Goal: Task Accomplishment & Management: Manage account settings

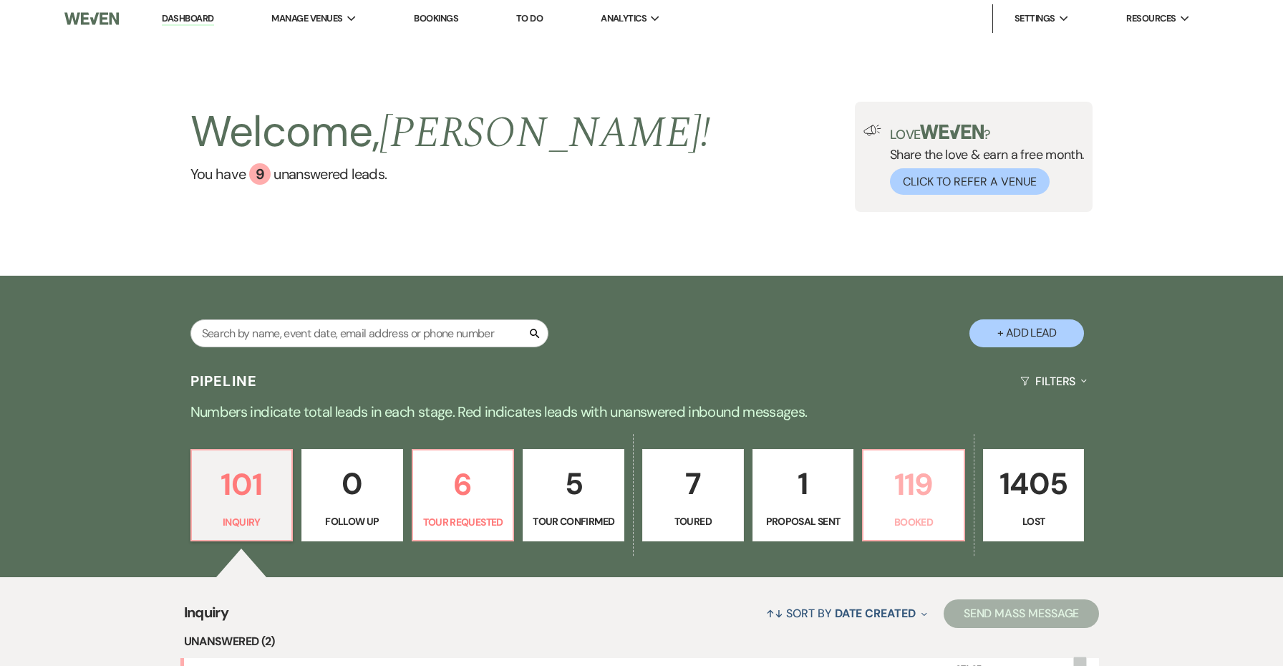
click at [914, 498] on p "119" at bounding box center [913, 484] width 83 height 48
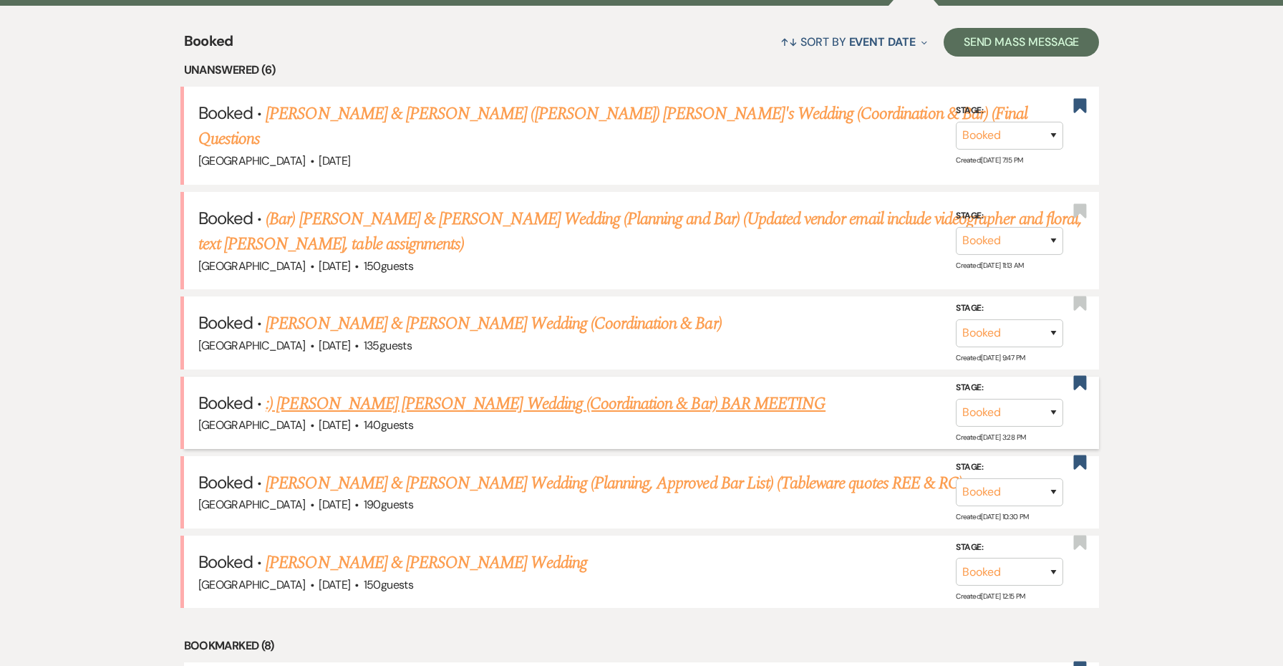
scroll to position [569, 0]
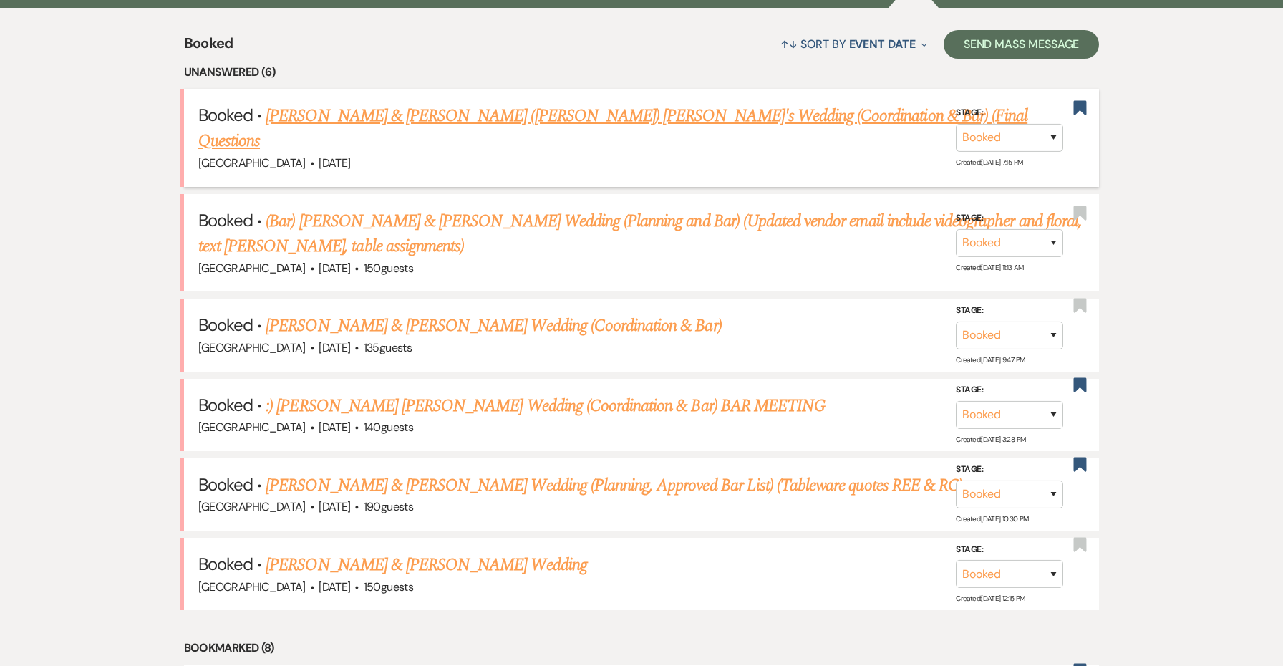
click at [621, 114] on link "[PERSON_NAME] & [PERSON_NAME] ([PERSON_NAME]) [PERSON_NAME]'s Wedding (Coordina…" at bounding box center [613, 129] width 830 height 52
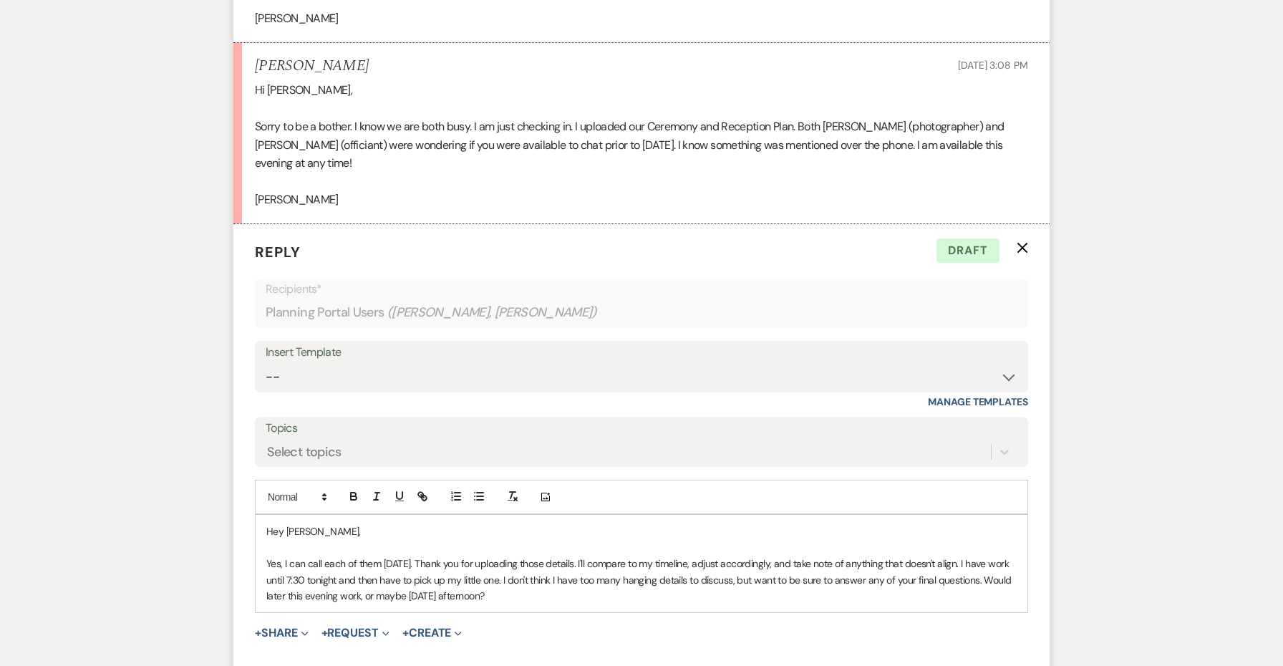
scroll to position [4638, 0]
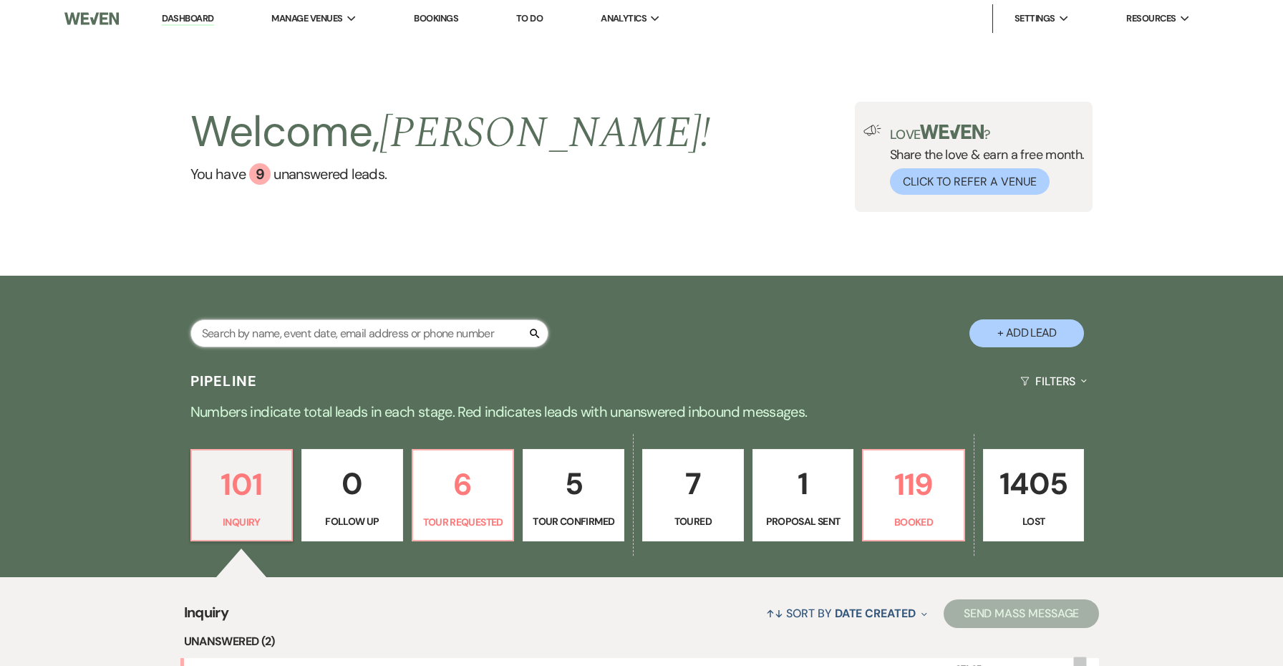
click at [477, 320] on input "text" at bounding box center [369, 333] width 358 height 28
type input "kat"
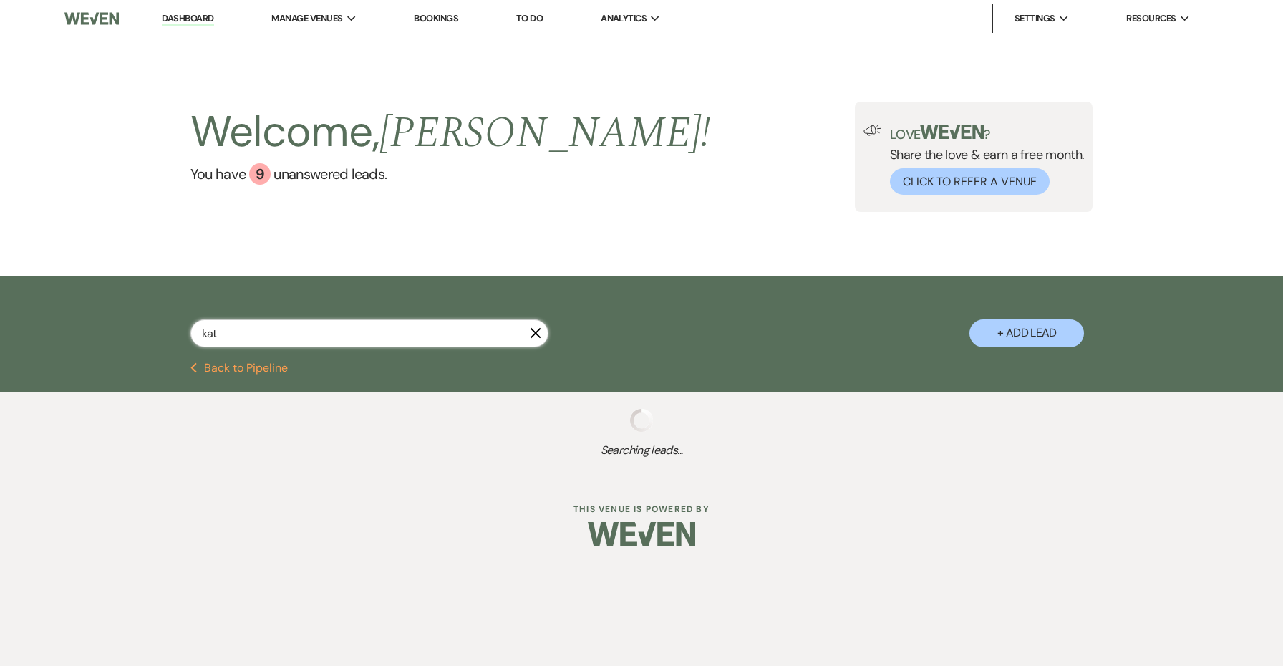
select select "8"
select select "7"
select select "8"
select select "6"
select select "8"
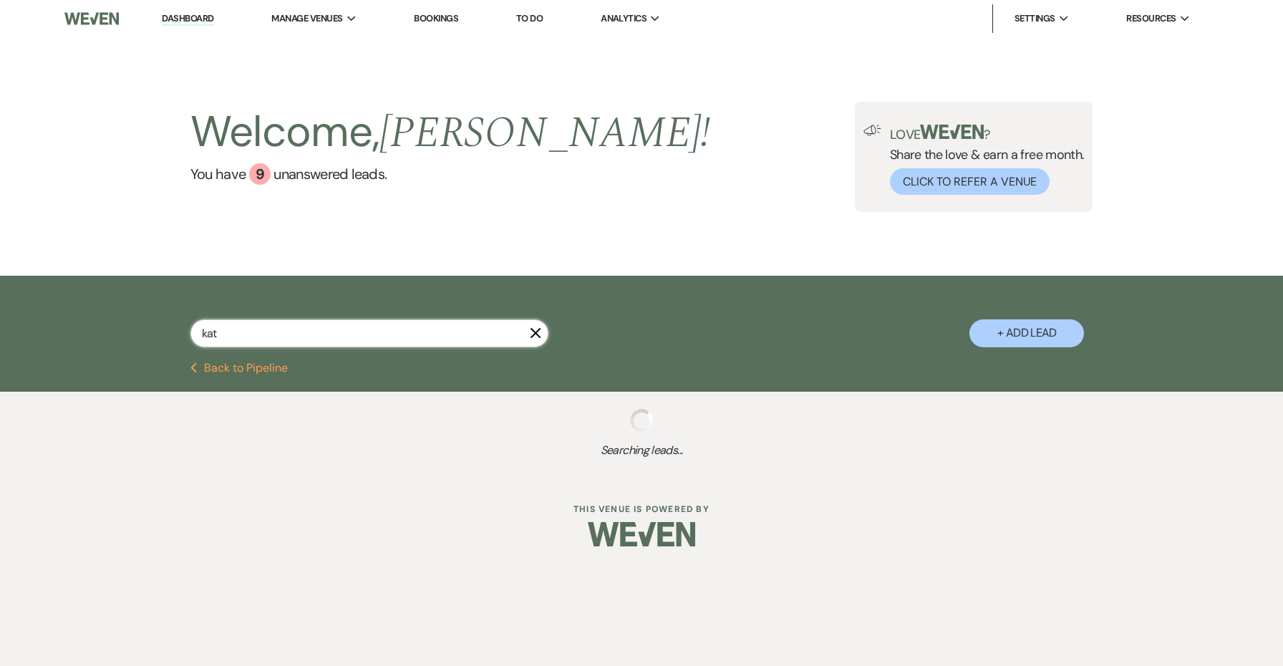
select select "6"
select select "8"
select select "5"
select select "8"
select select "5"
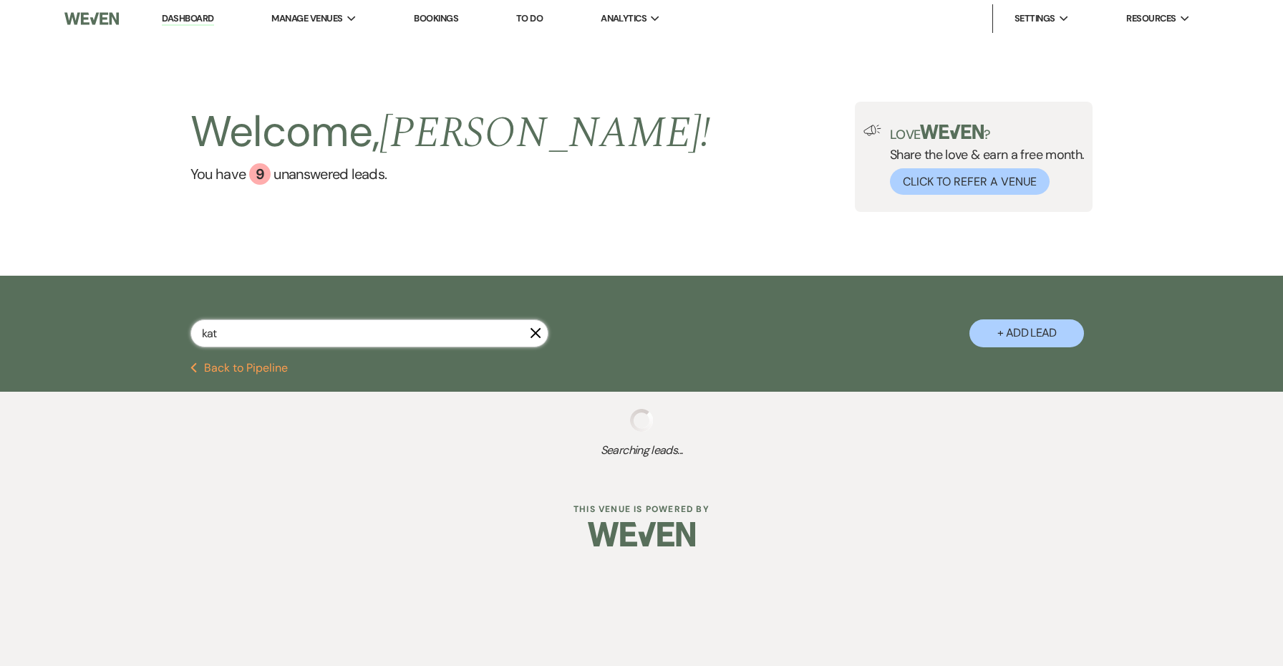
select select "8"
select select "5"
select select "8"
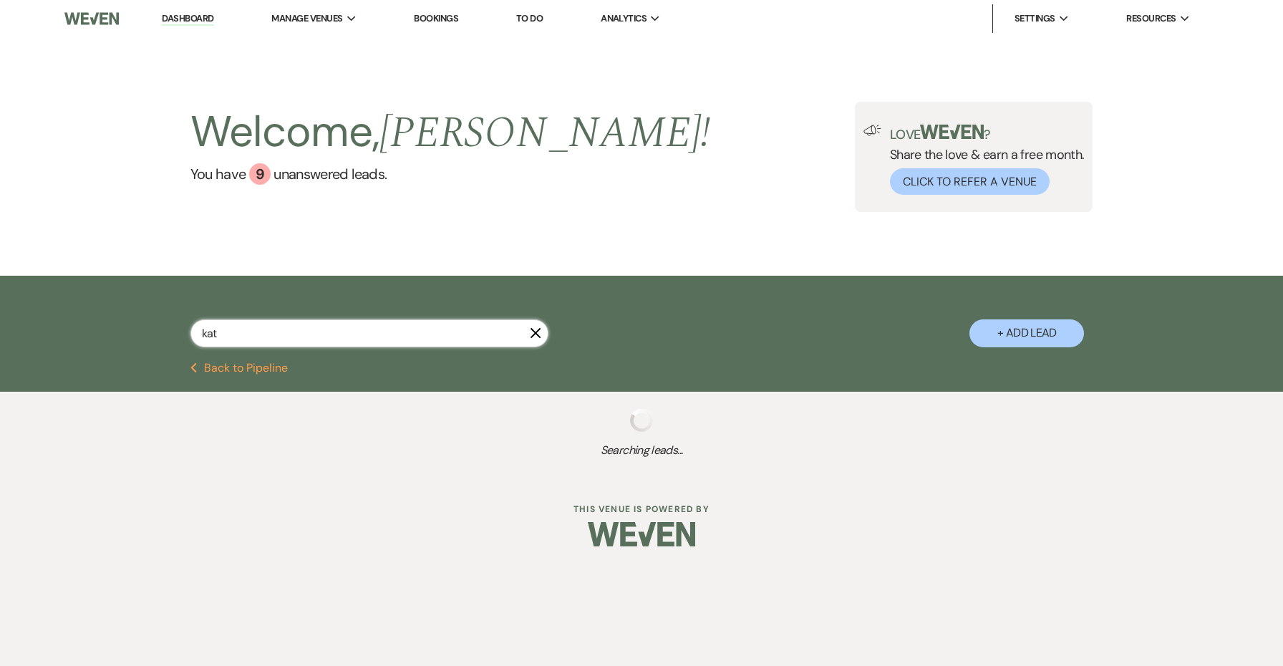
select select "8"
select select "5"
select select "8"
select select "5"
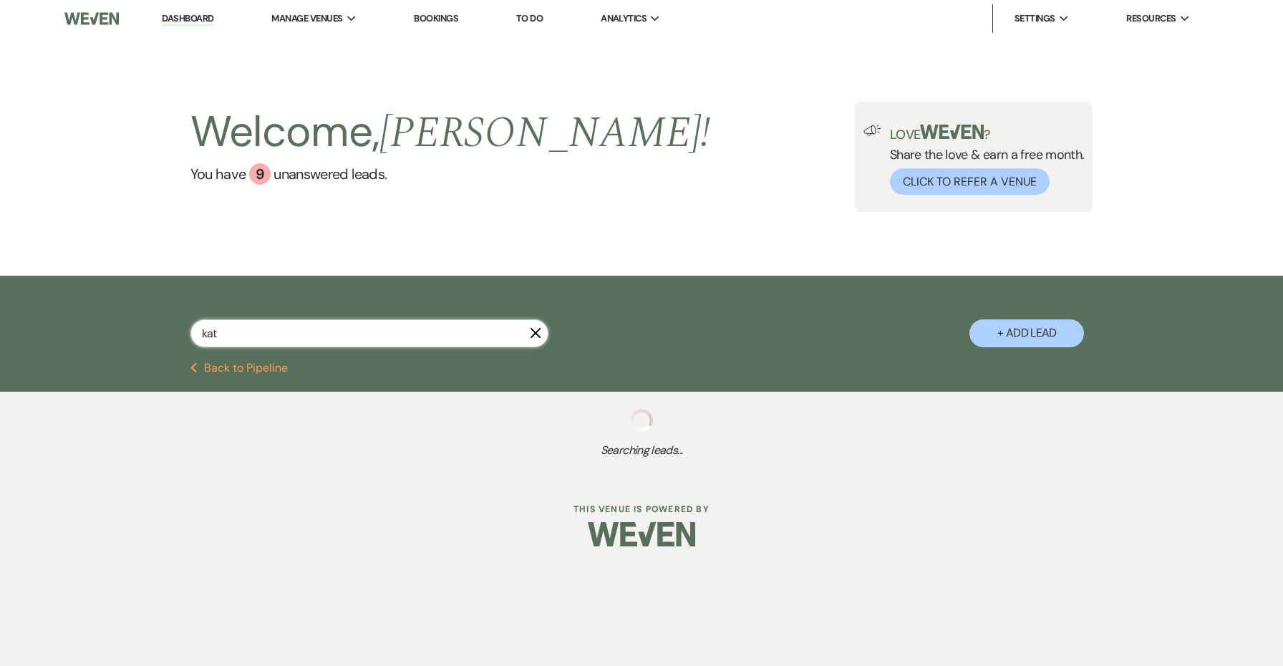
select select "8"
select select "5"
select select "8"
select select "5"
select select "8"
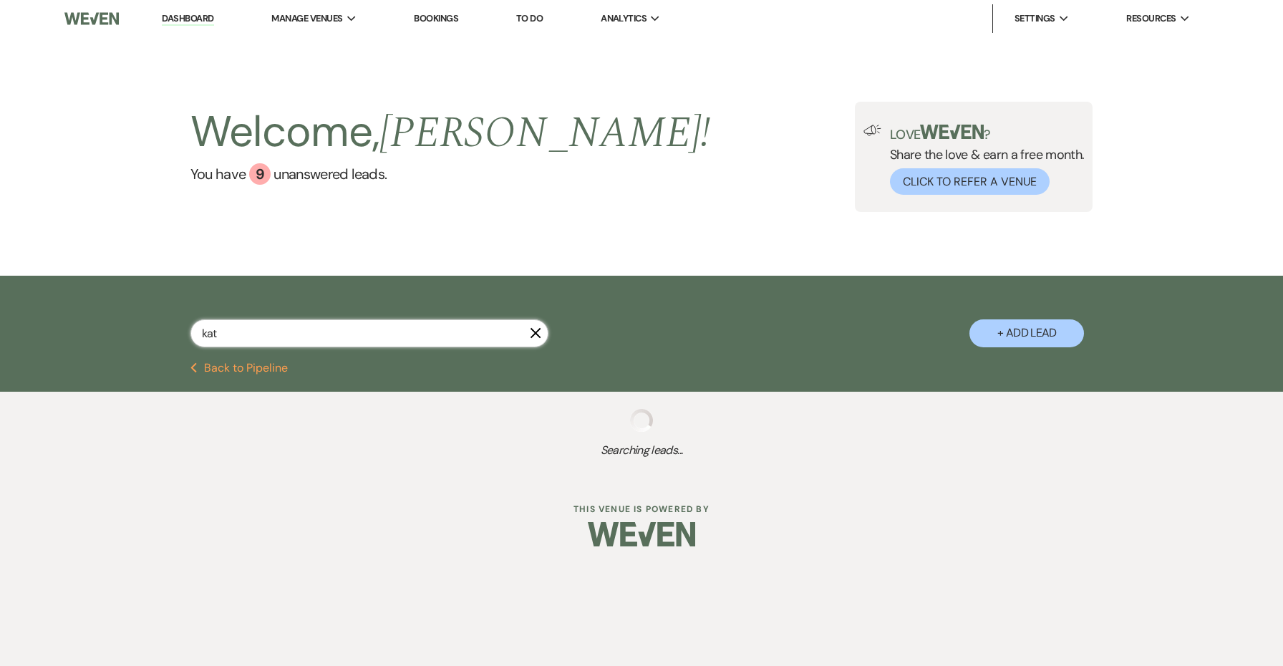
select select "8"
select select "5"
select select "8"
select select "5"
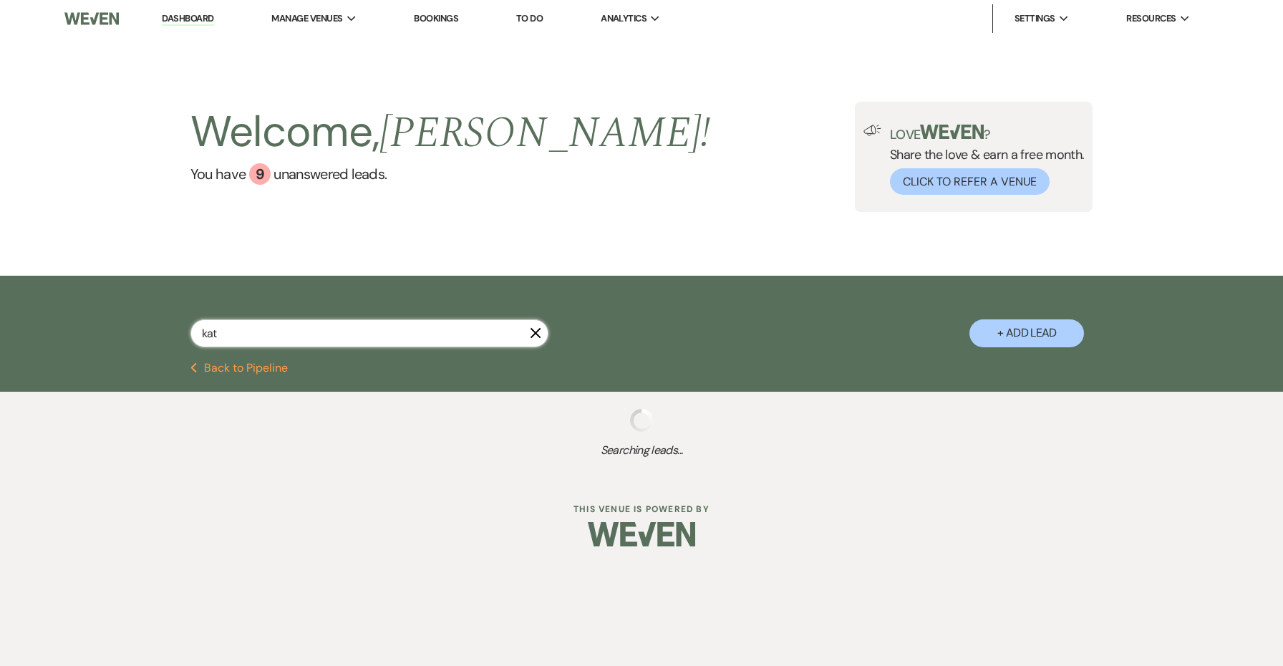
select select "8"
select select "4"
select select "8"
select select "5"
select select "8"
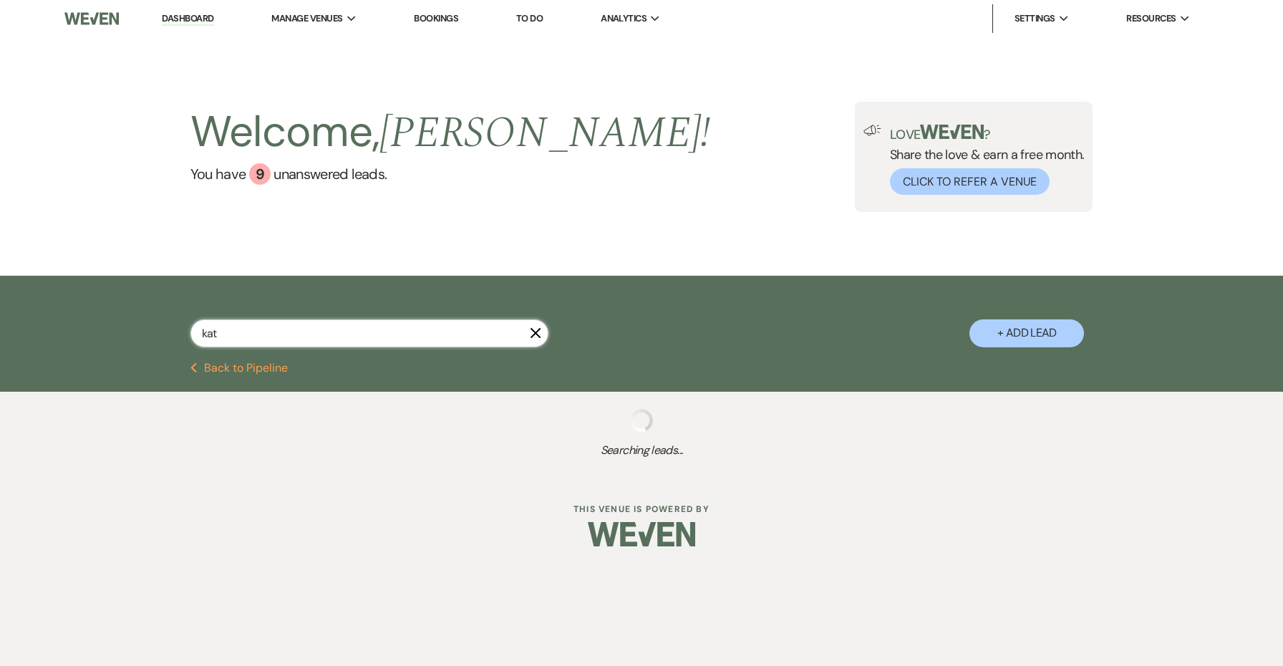
select select "8"
select select "5"
select select "8"
select select "5"
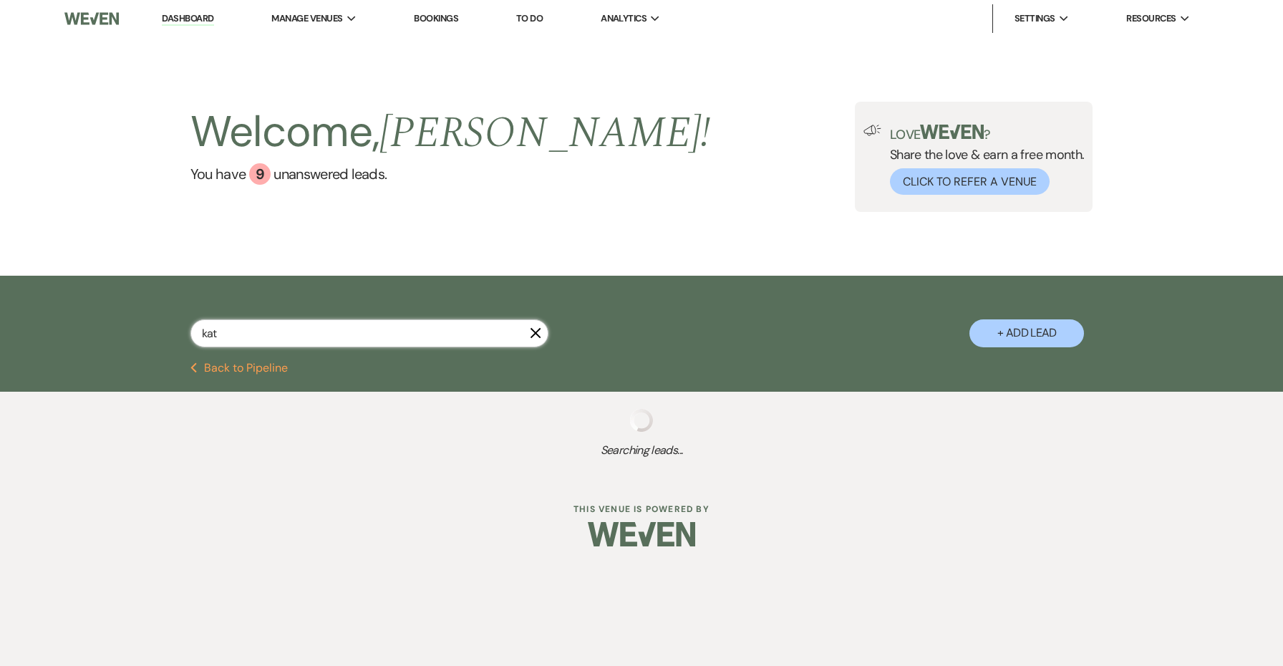
select select "8"
select select "6"
select select "8"
select select "5"
select select "8"
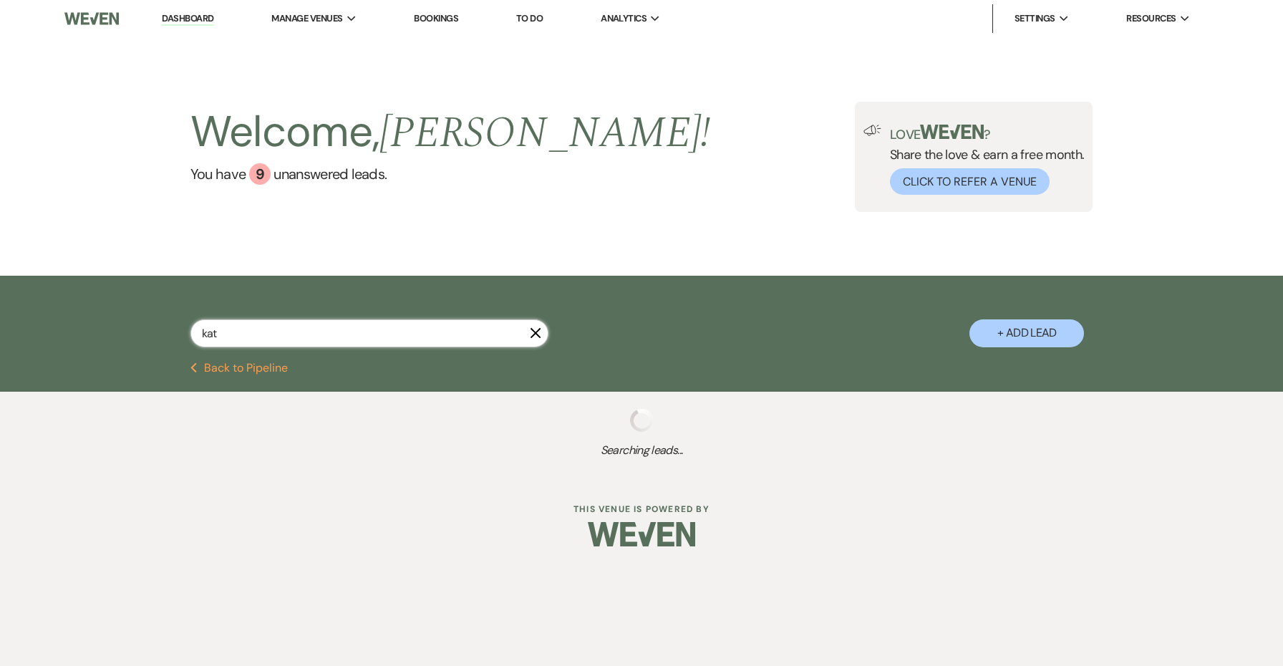
select select "5"
select select "8"
select select "5"
select select "8"
select select "5"
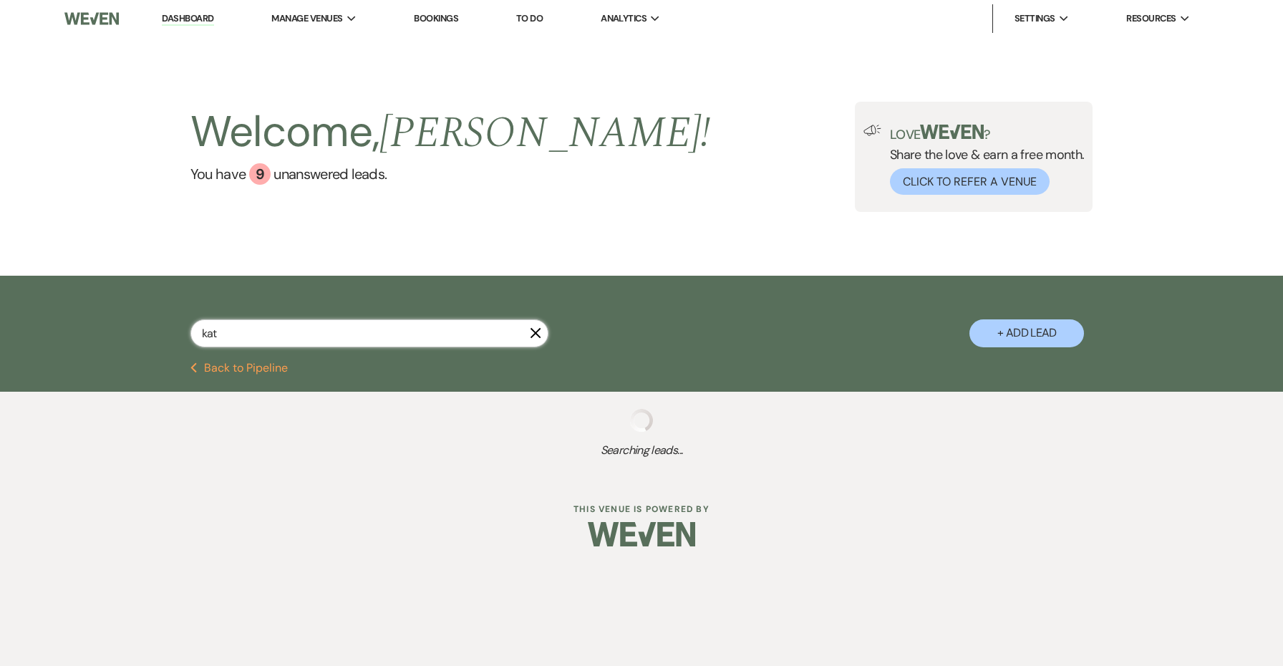
select select "8"
select select "5"
select select "8"
select select "5"
select select "8"
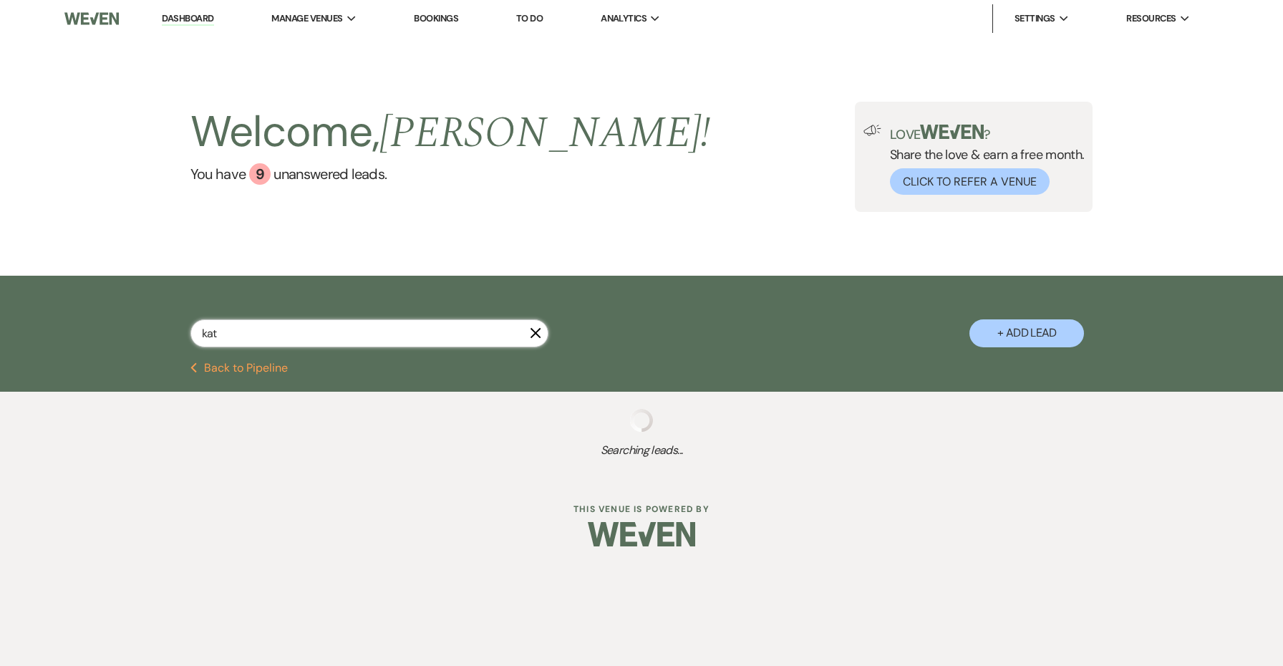
select select "5"
select select "8"
select select "10"
select select "8"
select select "5"
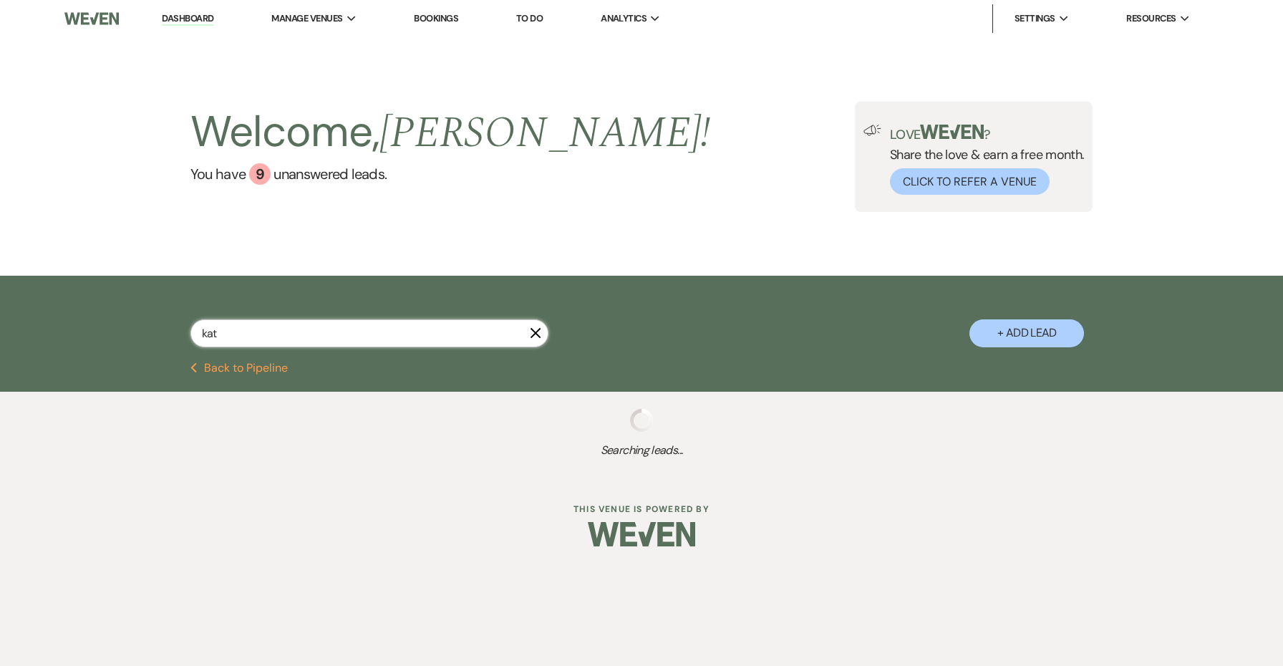
select select "8"
select select "5"
select select "8"
select select "5"
select select "8"
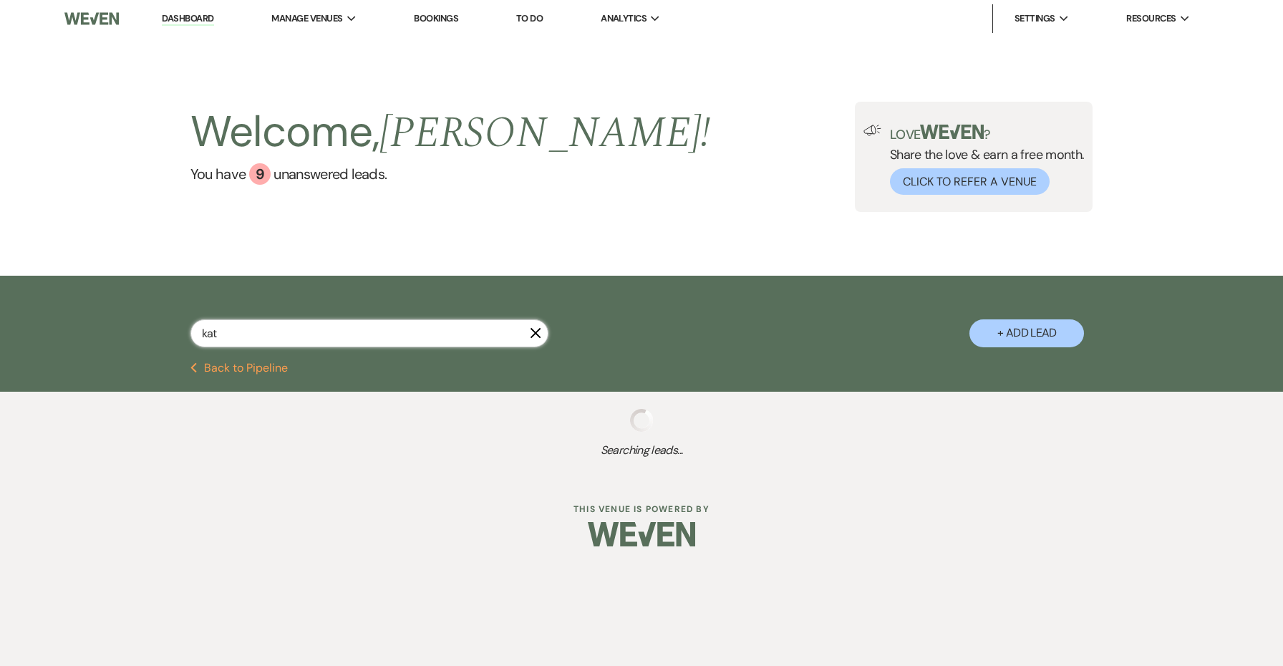
select select "5"
select select "8"
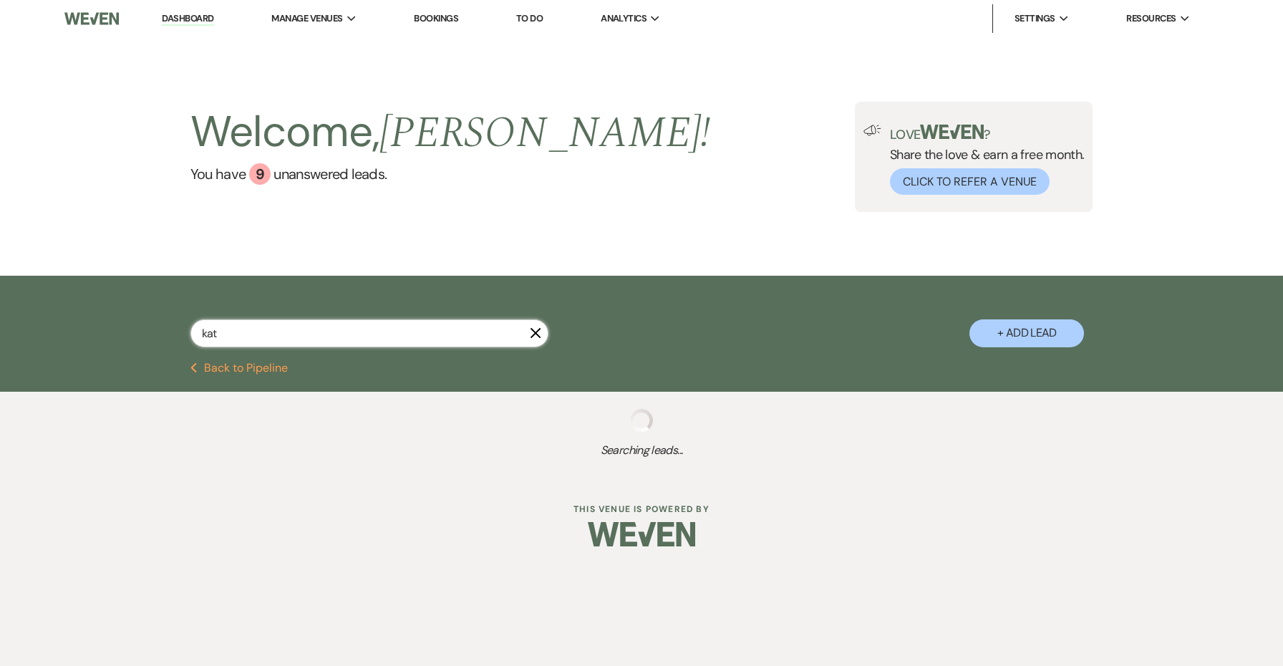
select select "8"
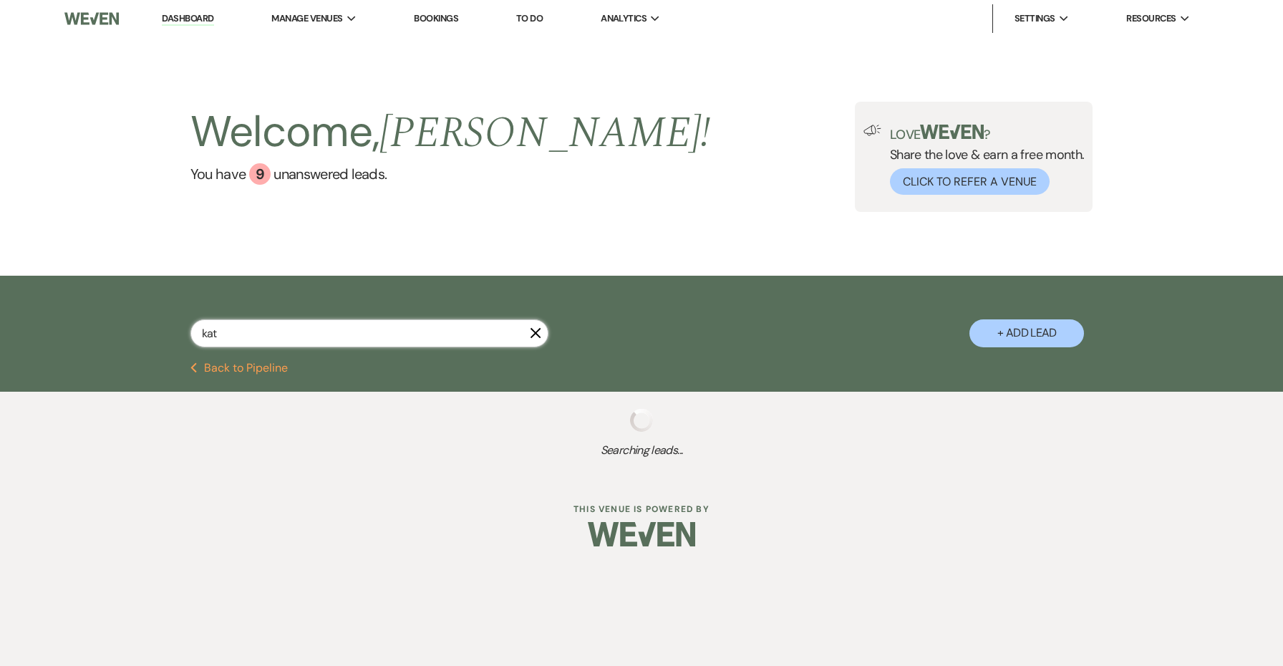
select select "8"
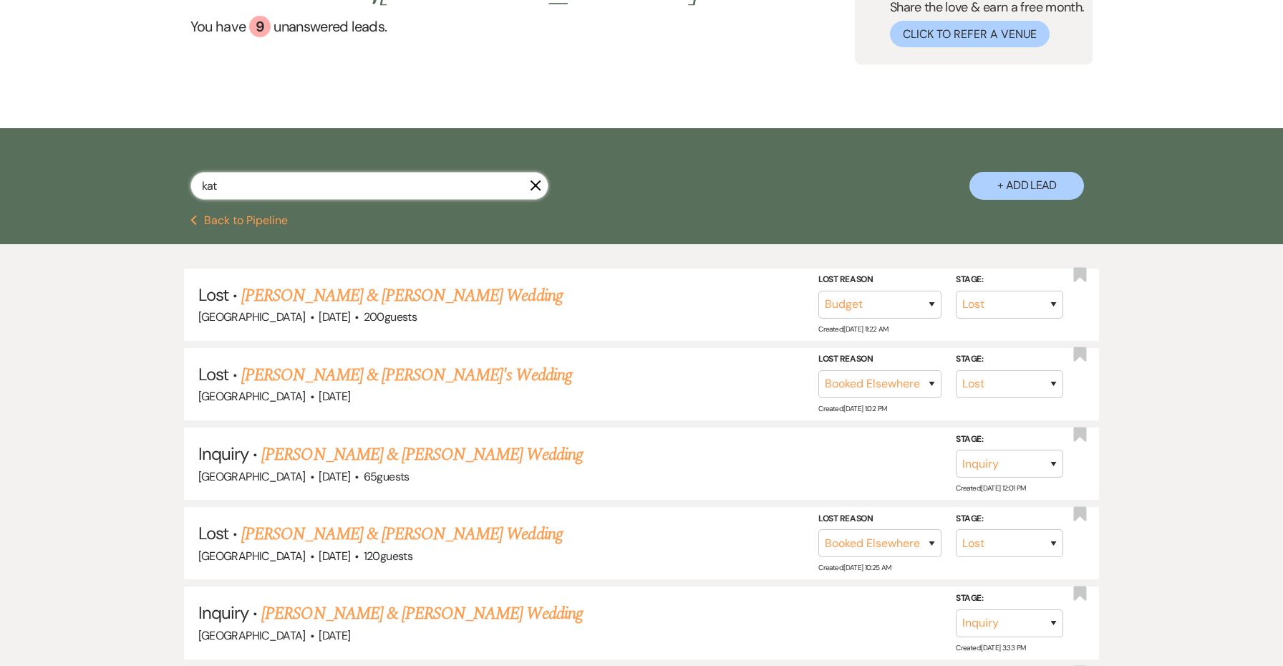
scroll to position [89, 0]
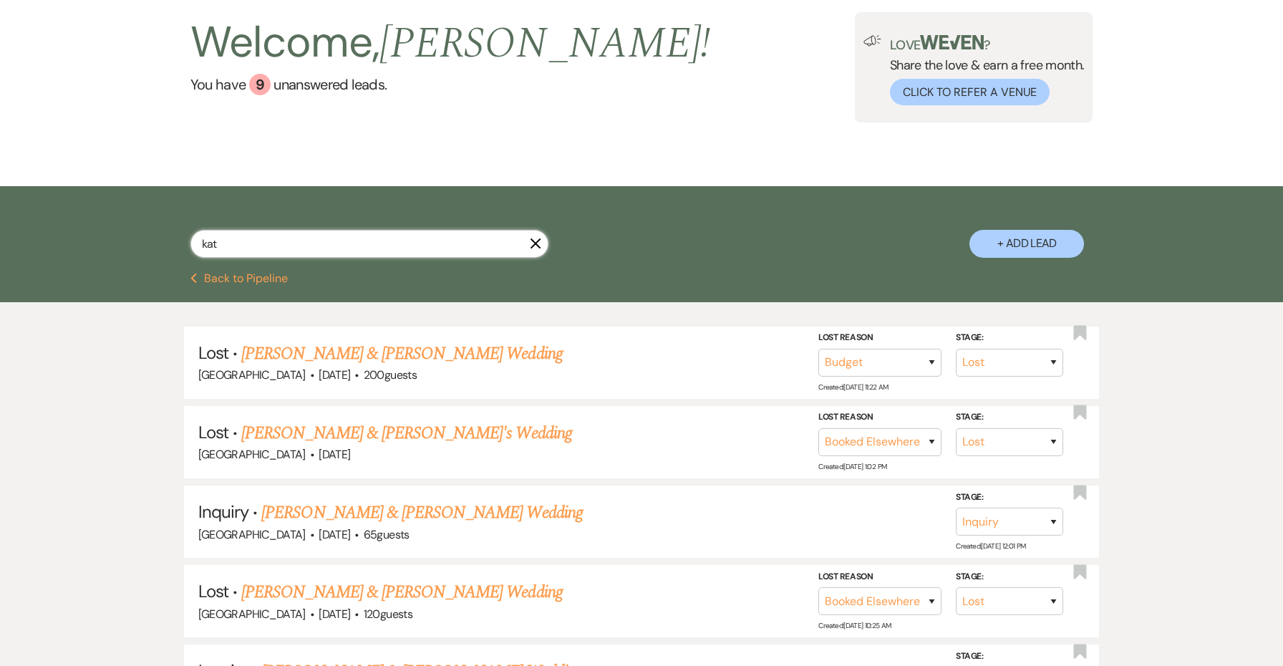
click at [297, 243] on input "kat" at bounding box center [369, 244] width 358 height 28
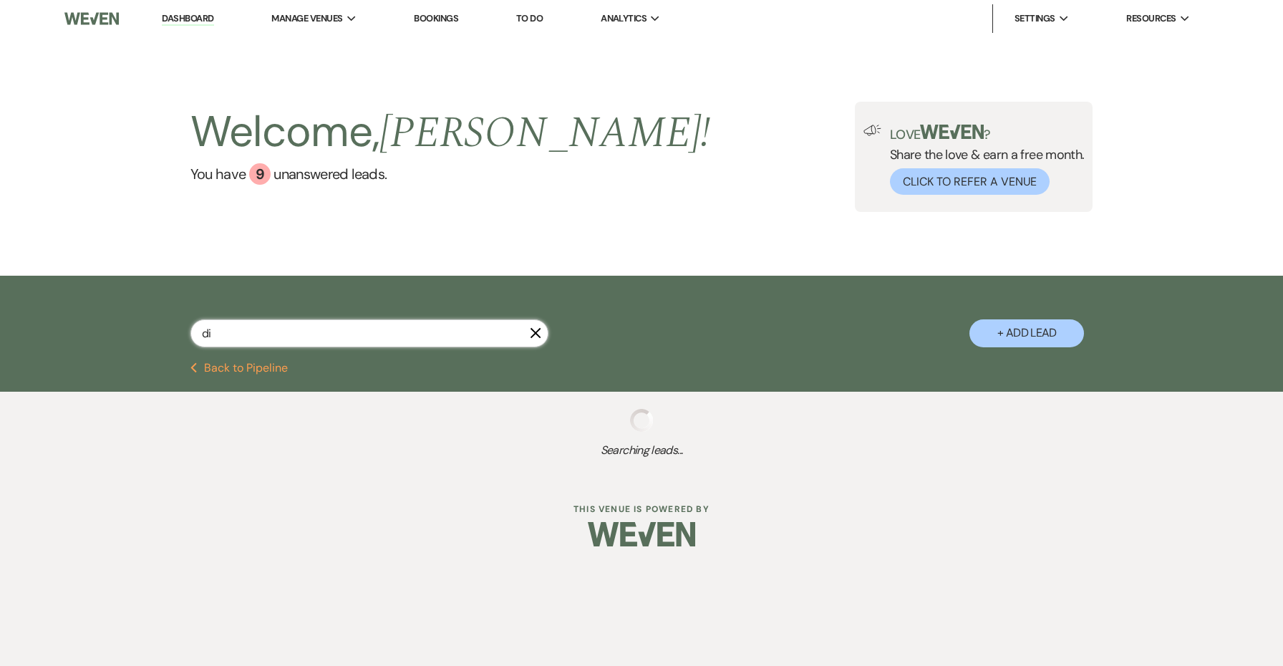
type input "dip"
select select "8"
select select "5"
select select "8"
select select "5"
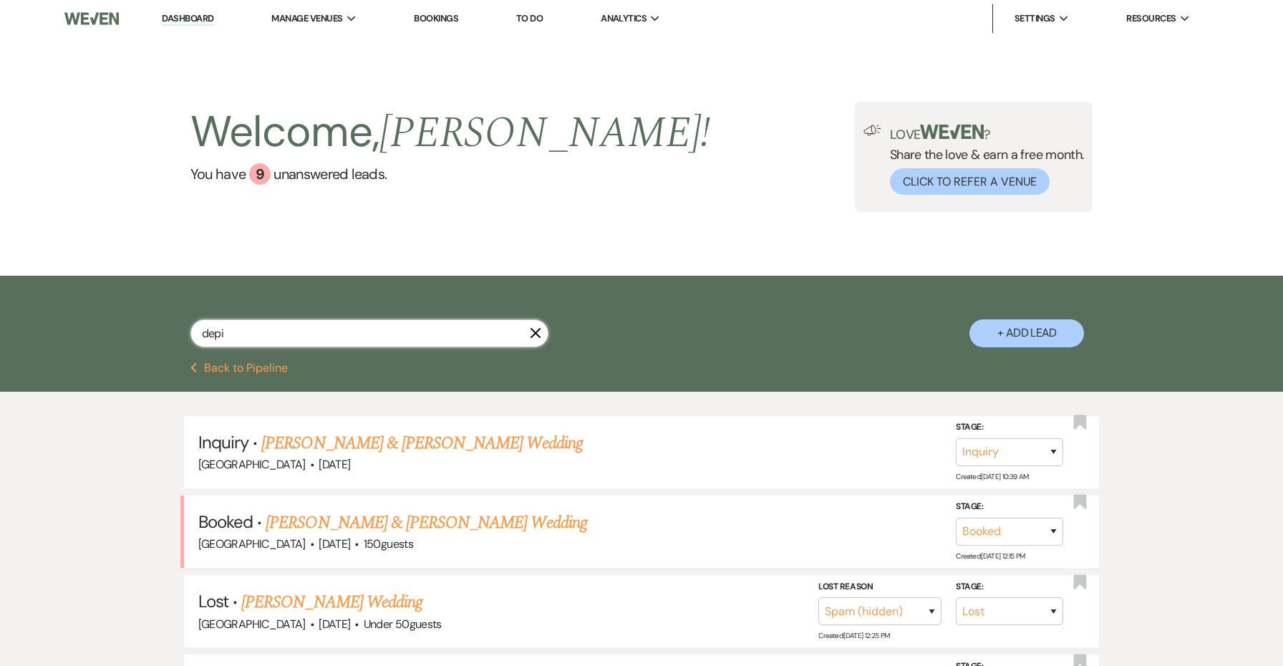
click at [283, 326] on input "depi" at bounding box center [369, 333] width 358 height 28
type input "[PERSON_NAME]"
